Goal: Check status: Check status

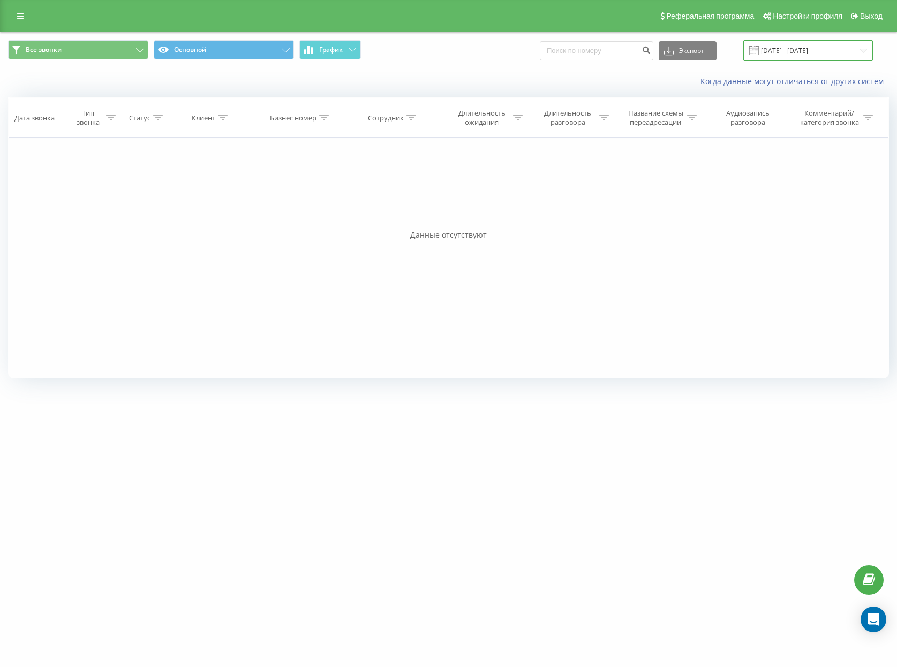
click at [833, 44] on input "[DATE] - [DATE]" at bounding box center [808, 50] width 130 height 21
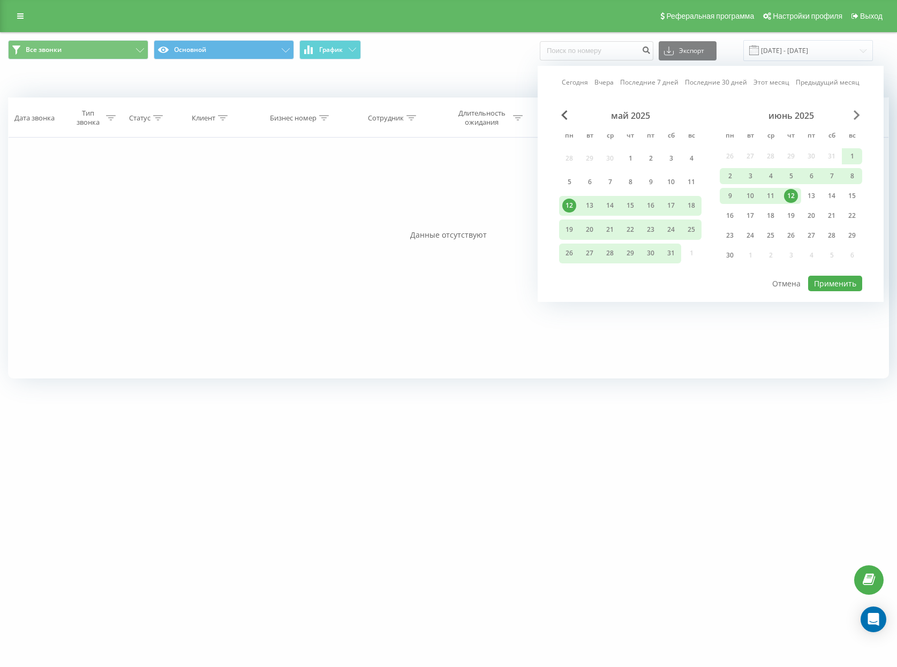
click at [856, 114] on span "Next Month" at bounding box center [857, 115] width 6 height 10
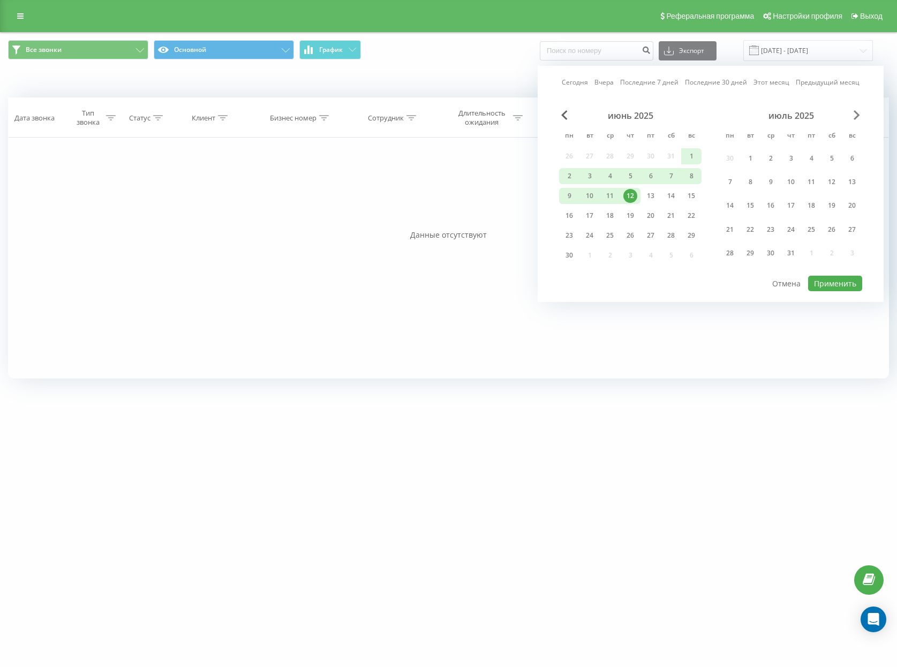
click at [856, 114] on span "Next Month" at bounding box center [857, 115] width 6 height 10
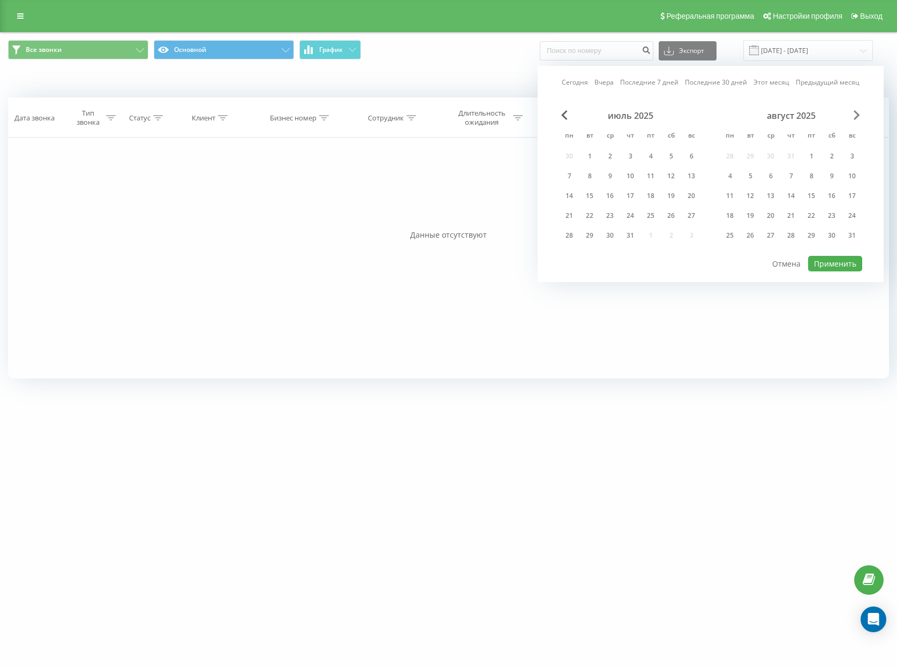
click at [856, 114] on span "Next Month" at bounding box center [857, 115] width 6 height 10
click at [855, 196] on div "21" at bounding box center [852, 196] width 14 height 14
click at [832, 264] on button "Применить" at bounding box center [835, 264] width 54 height 16
type input "[DATE] - [DATE]"
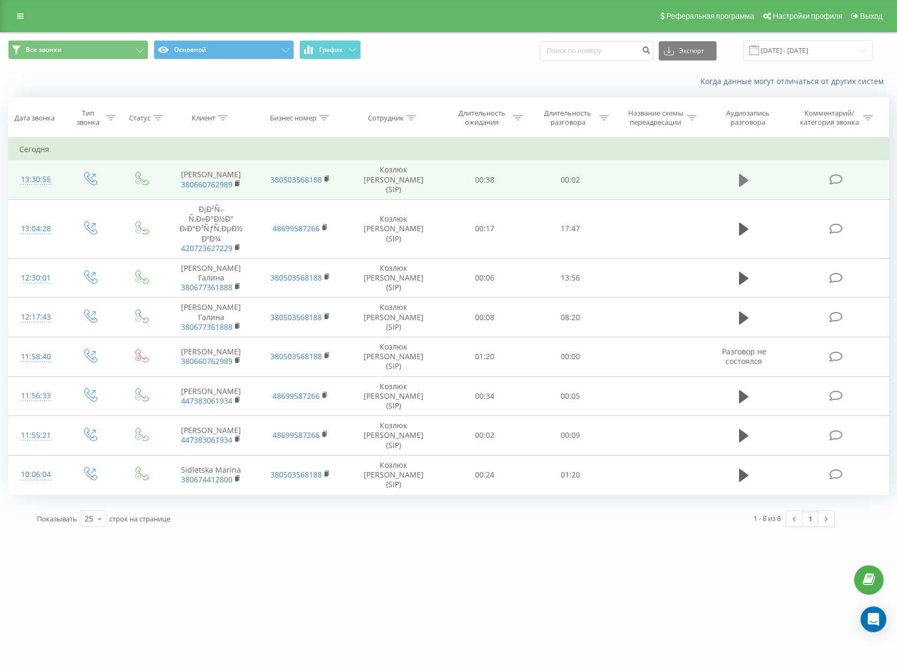
click at [748, 181] on icon at bounding box center [744, 180] width 10 height 13
